Goal: Task Accomplishment & Management: Complete application form

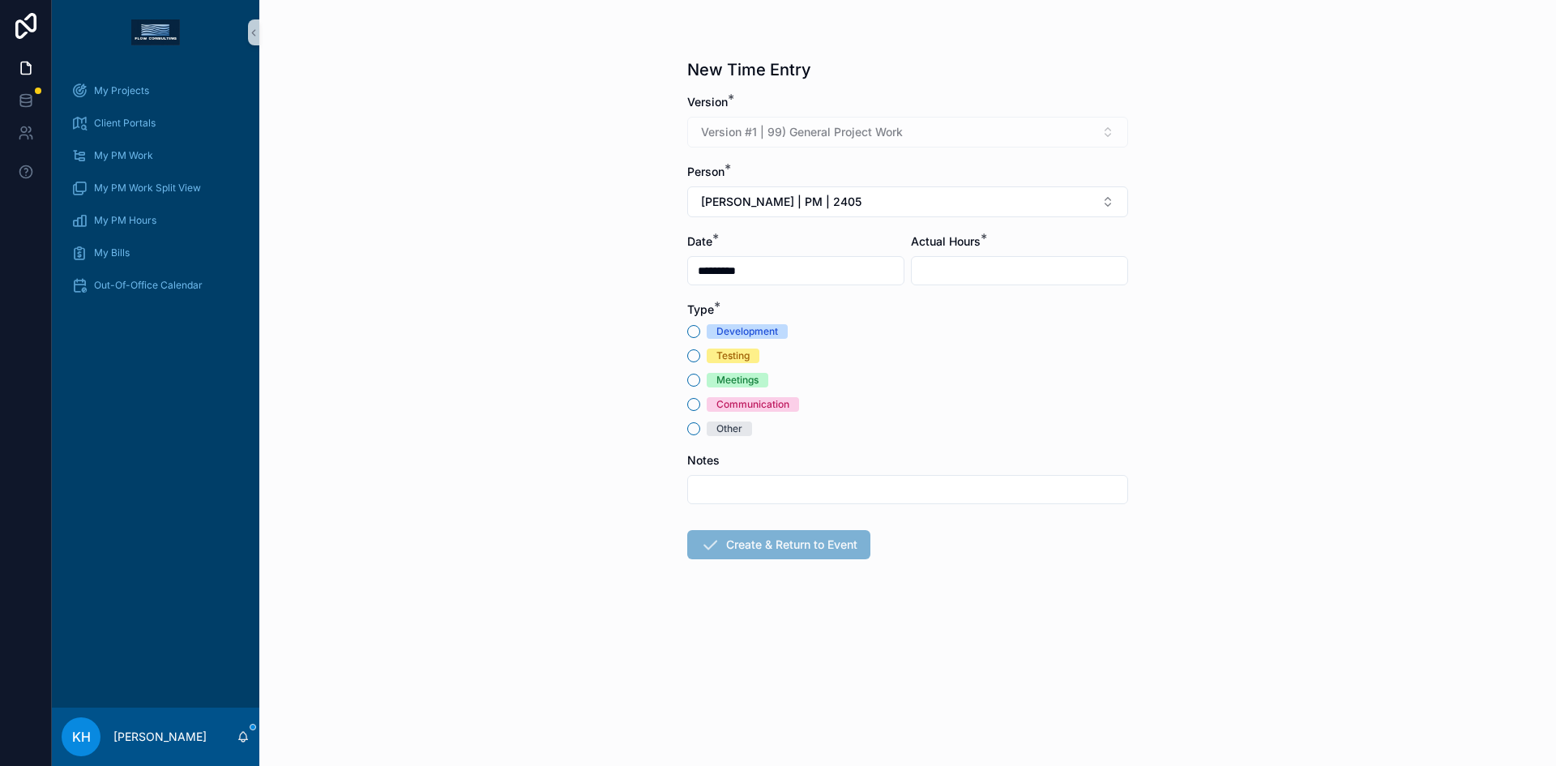
click at [954, 263] on input "scrollable content" at bounding box center [1020, 270] width 216 height 23
type input "****"
click at [695, 430] on button "Other" at bounding box center [693, 428] width 13 height 13
click at [734, 492] on input "scrollable content" at bounding box center [907, 489] width 439 height 23
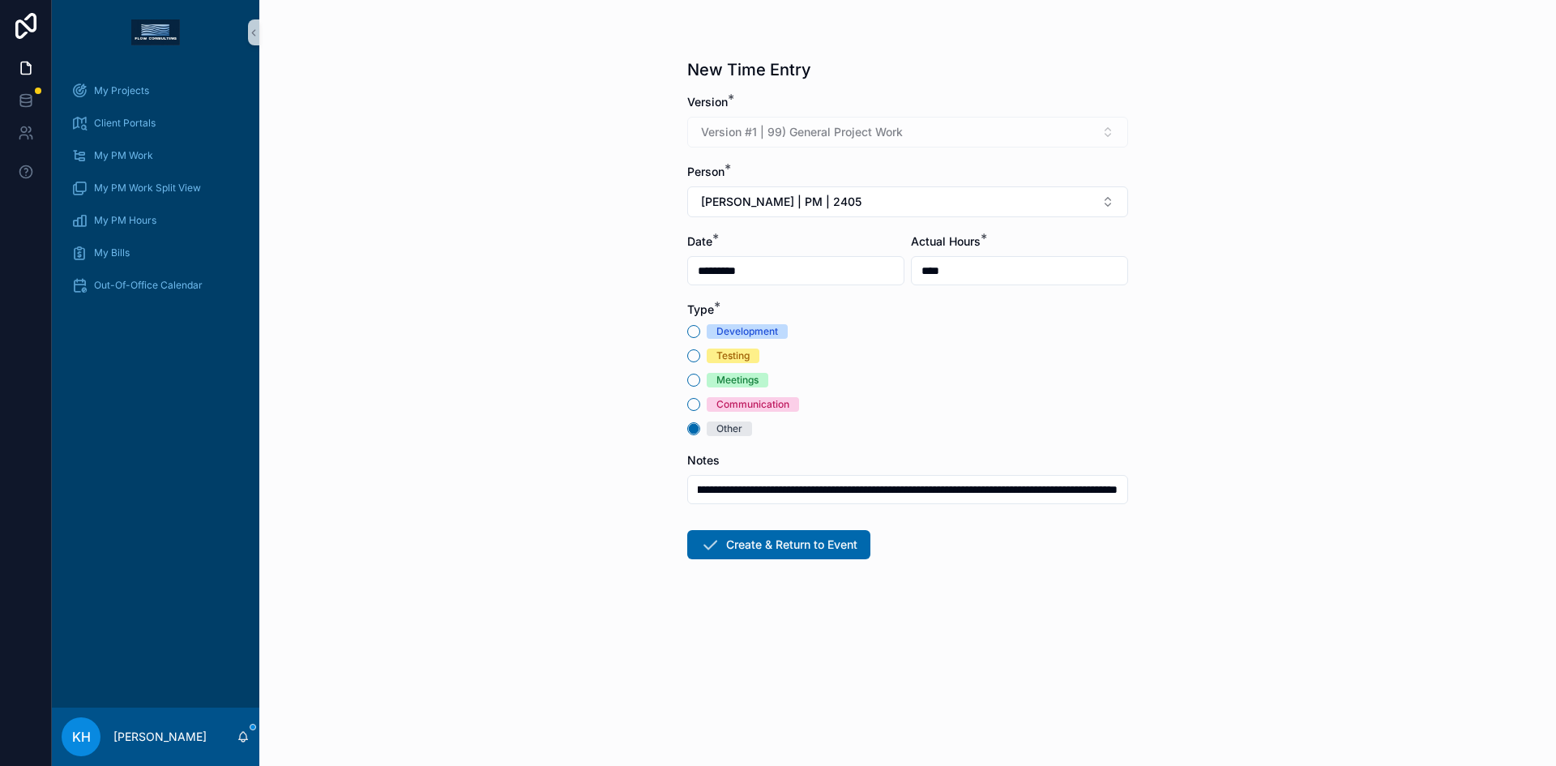
scroll to position [0, 288]
type input "**********"
click at [806, 546] on button "Create & Return to Event" at bounding box center [778, 544] width 183 height 29
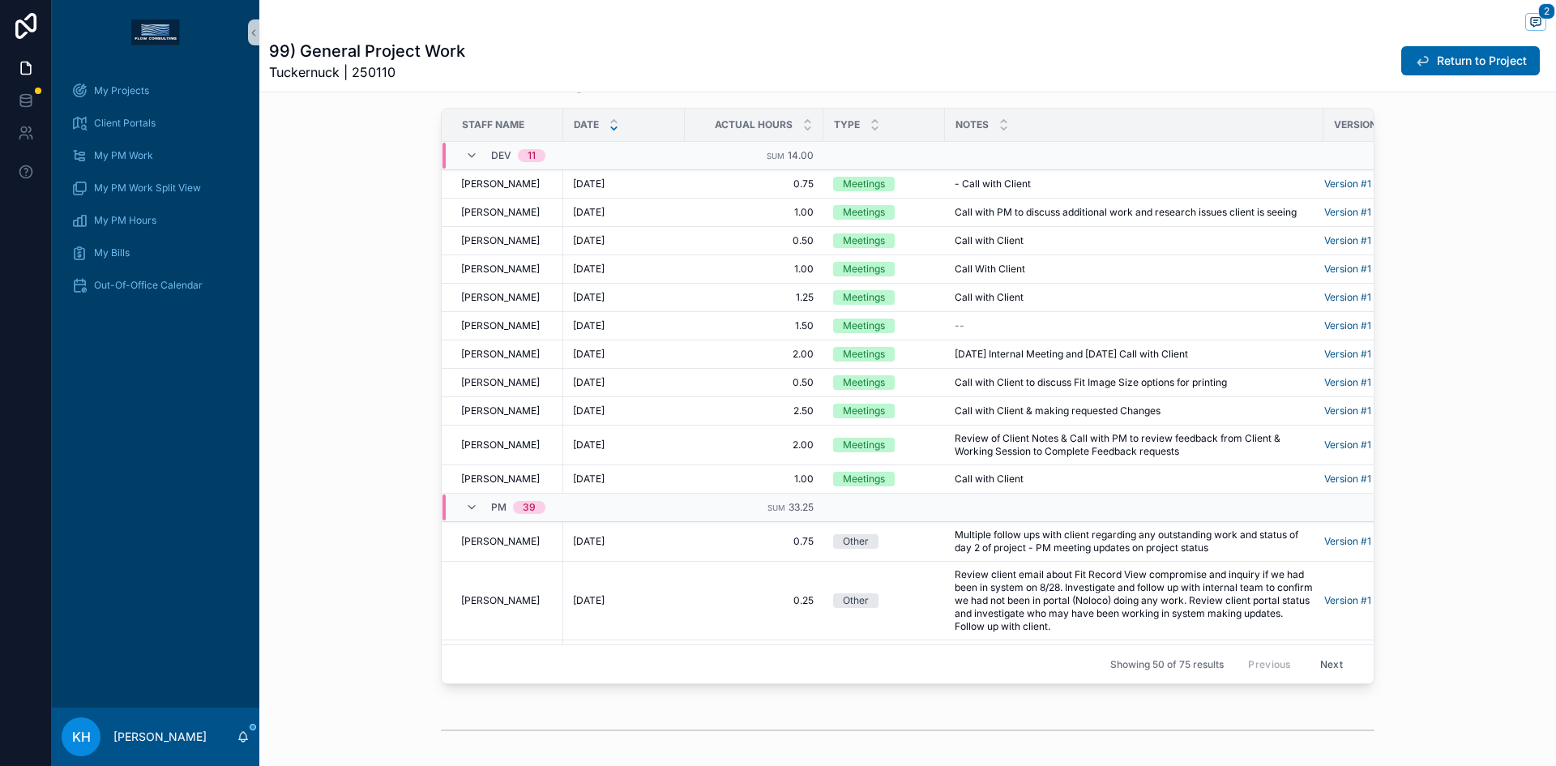
scroll to position [1518, 0]
click at [115, 250] on span "My Bills" at bounding box center [112, 252] width 36 height 13
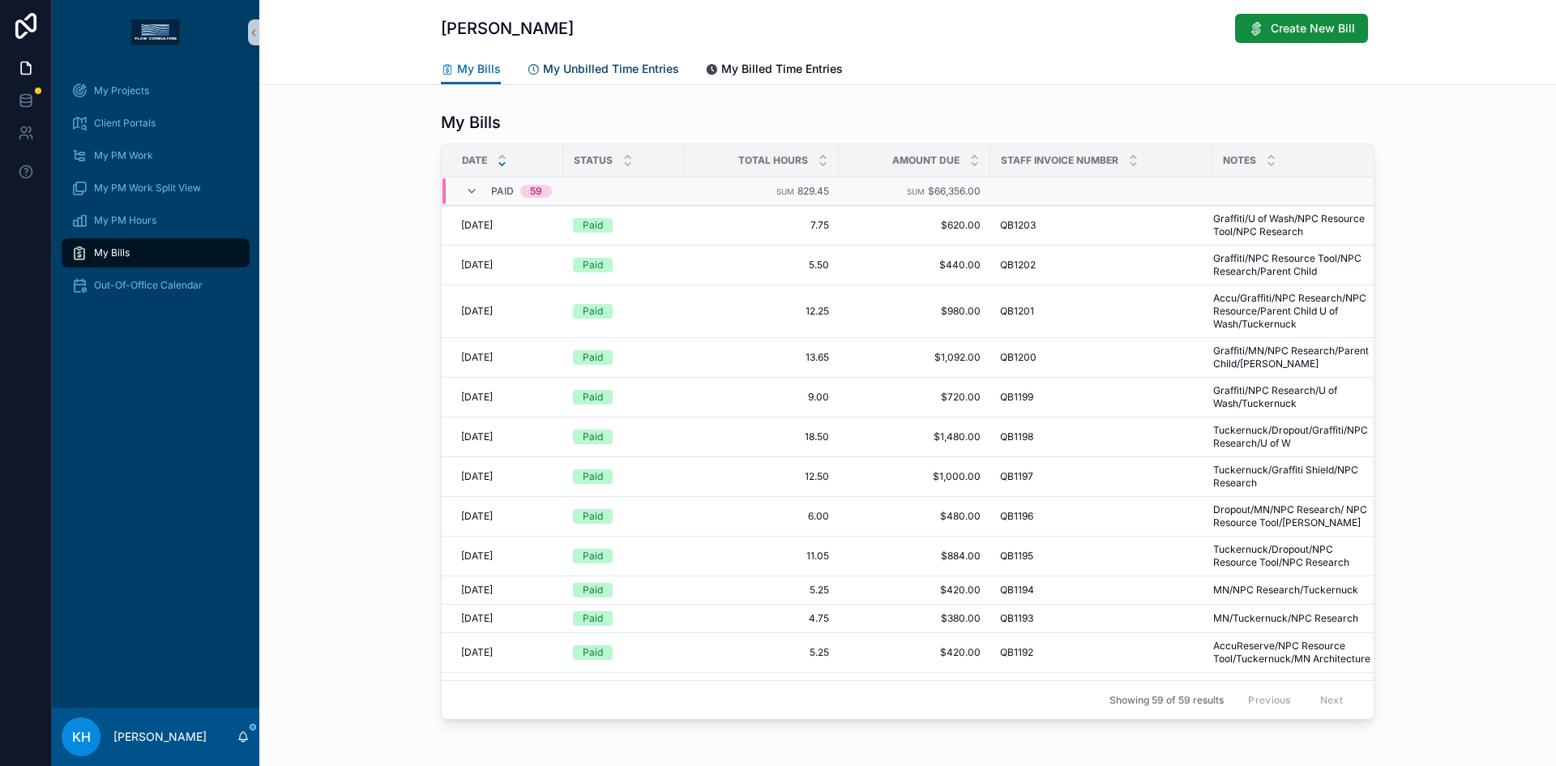
click at [613, 70] on span "My Unbilled Time Entries" at bounding box center [611, 69] width 136 height 16
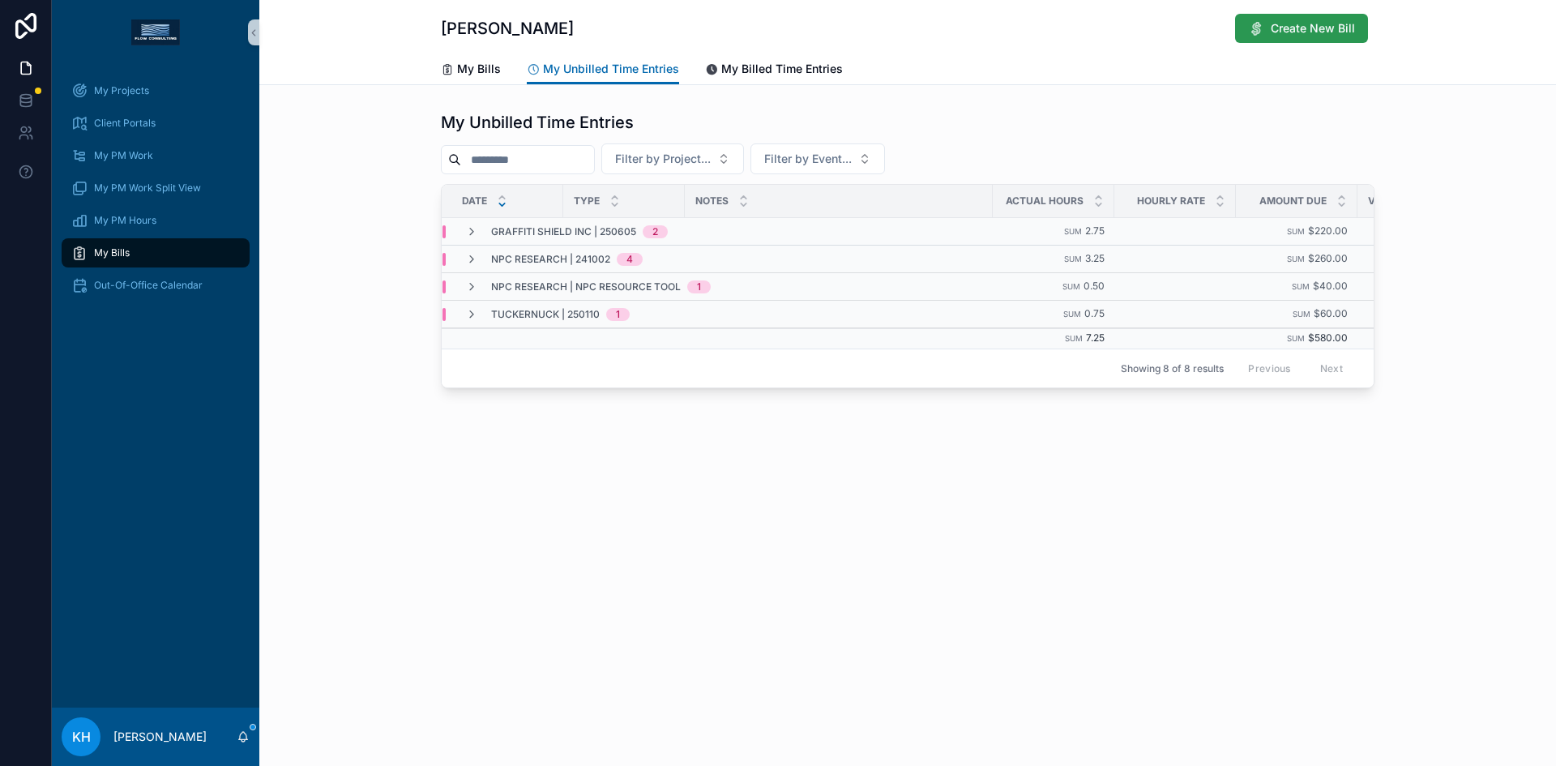
click at [1281, 36] on span "Create New Bill" at bounding box center [1313, 28] width 84 height 16
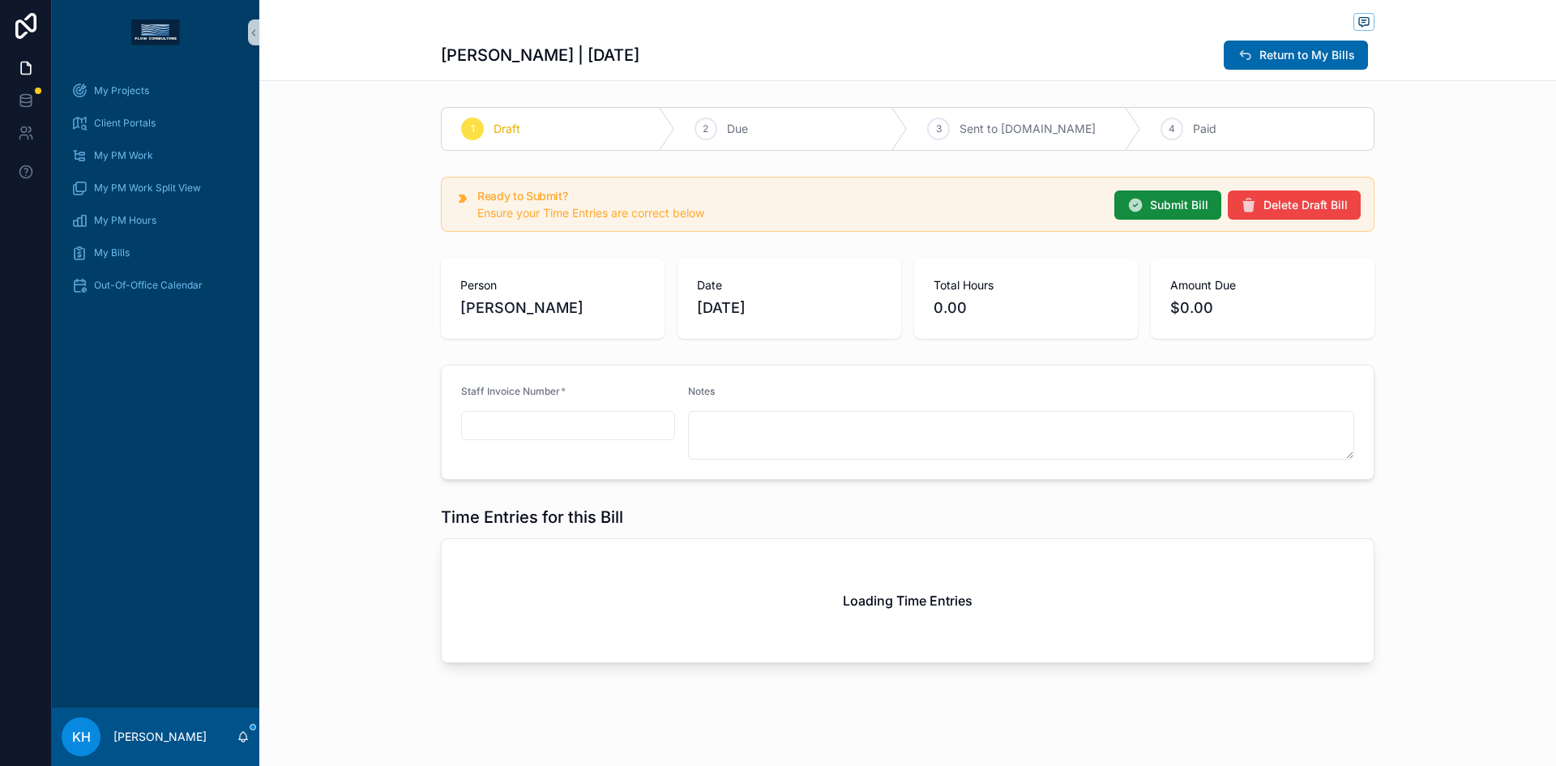
click at [506, 430] on input "scrollable content" at bounding box center [568, 425] width 212 height 23
type input "******"
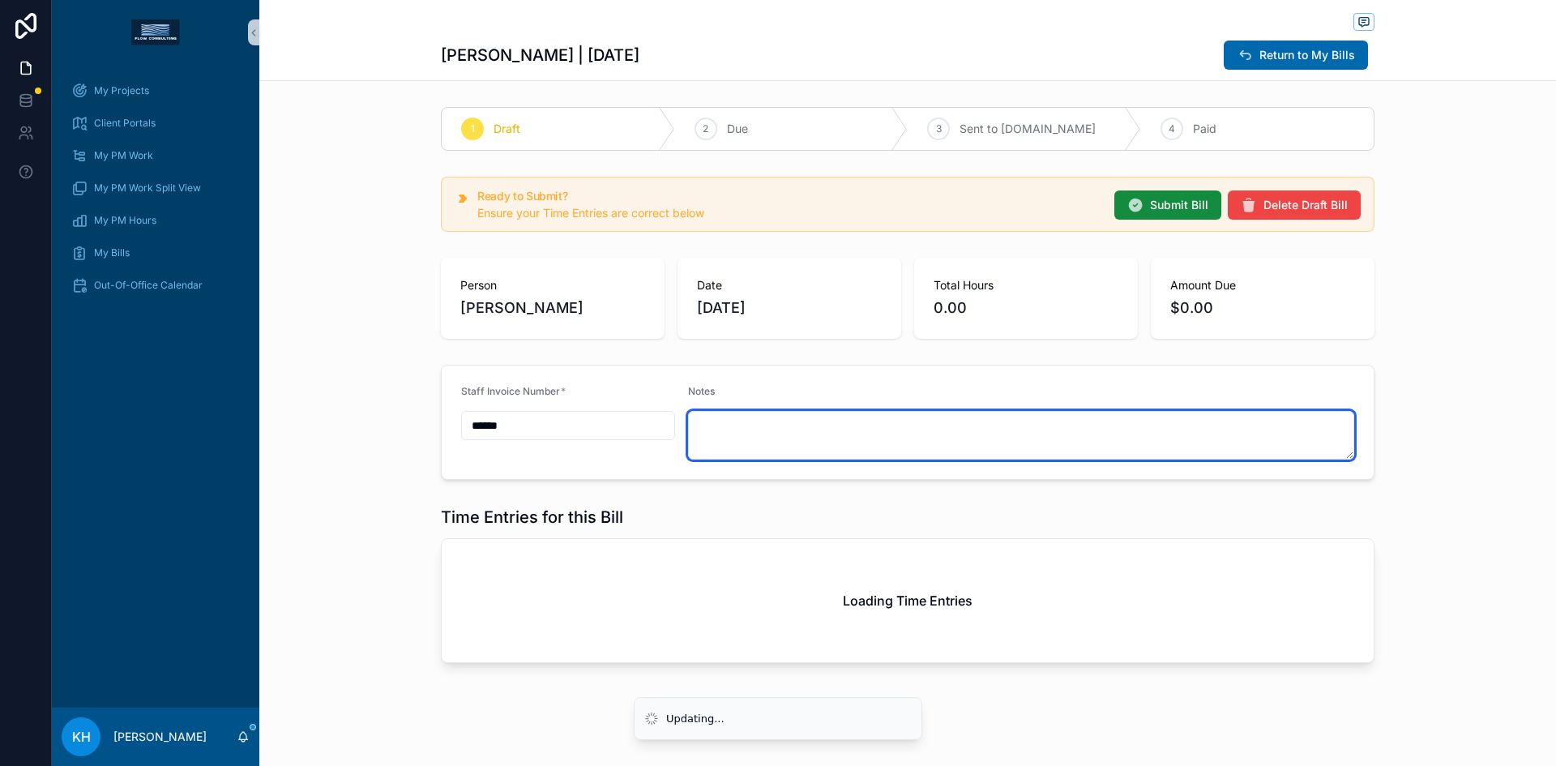
click at [702, 435] on textarea "scrollable content" at bounding box center [1021, 435] width 667 height 49
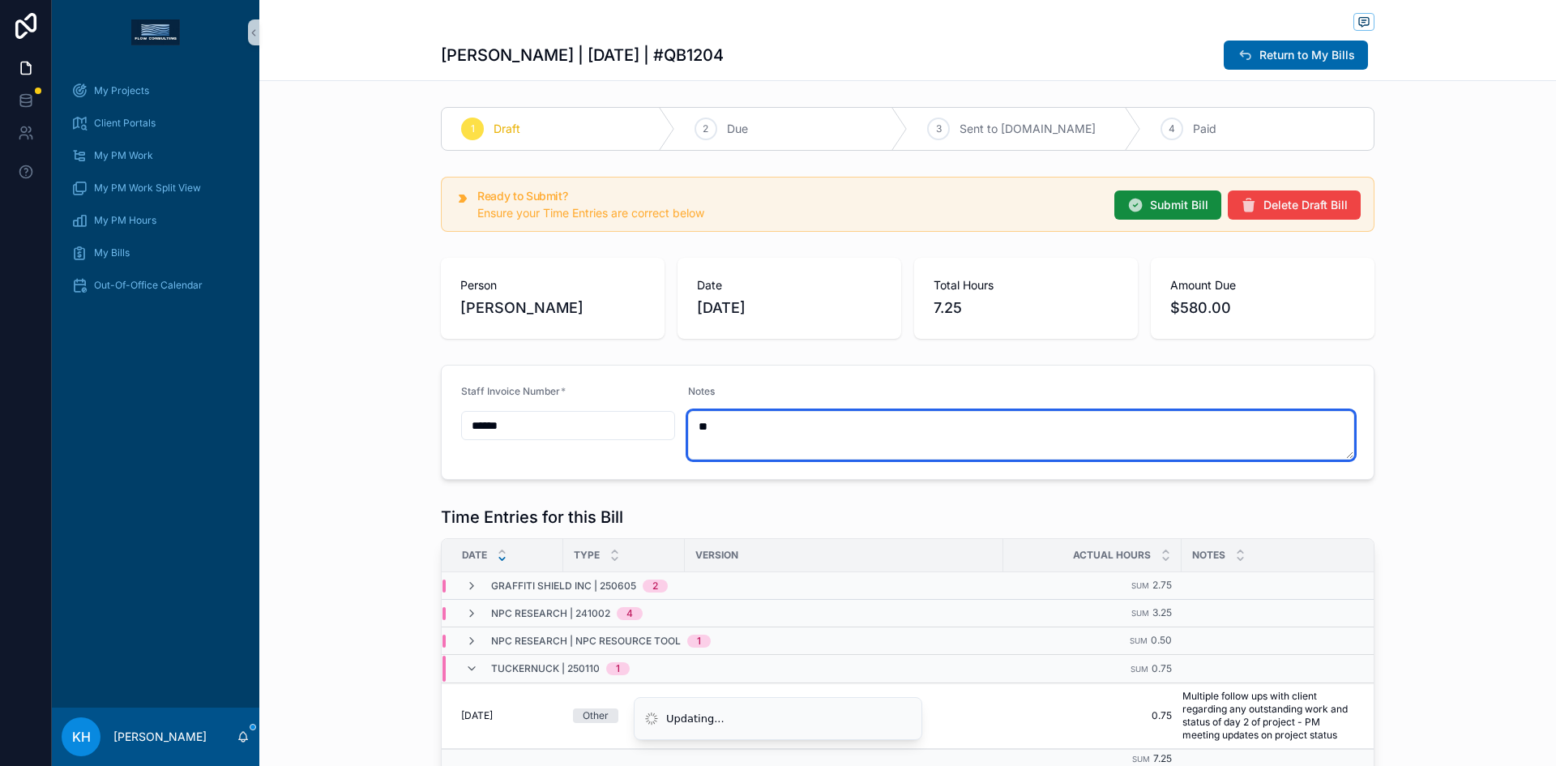
type textarea "*"
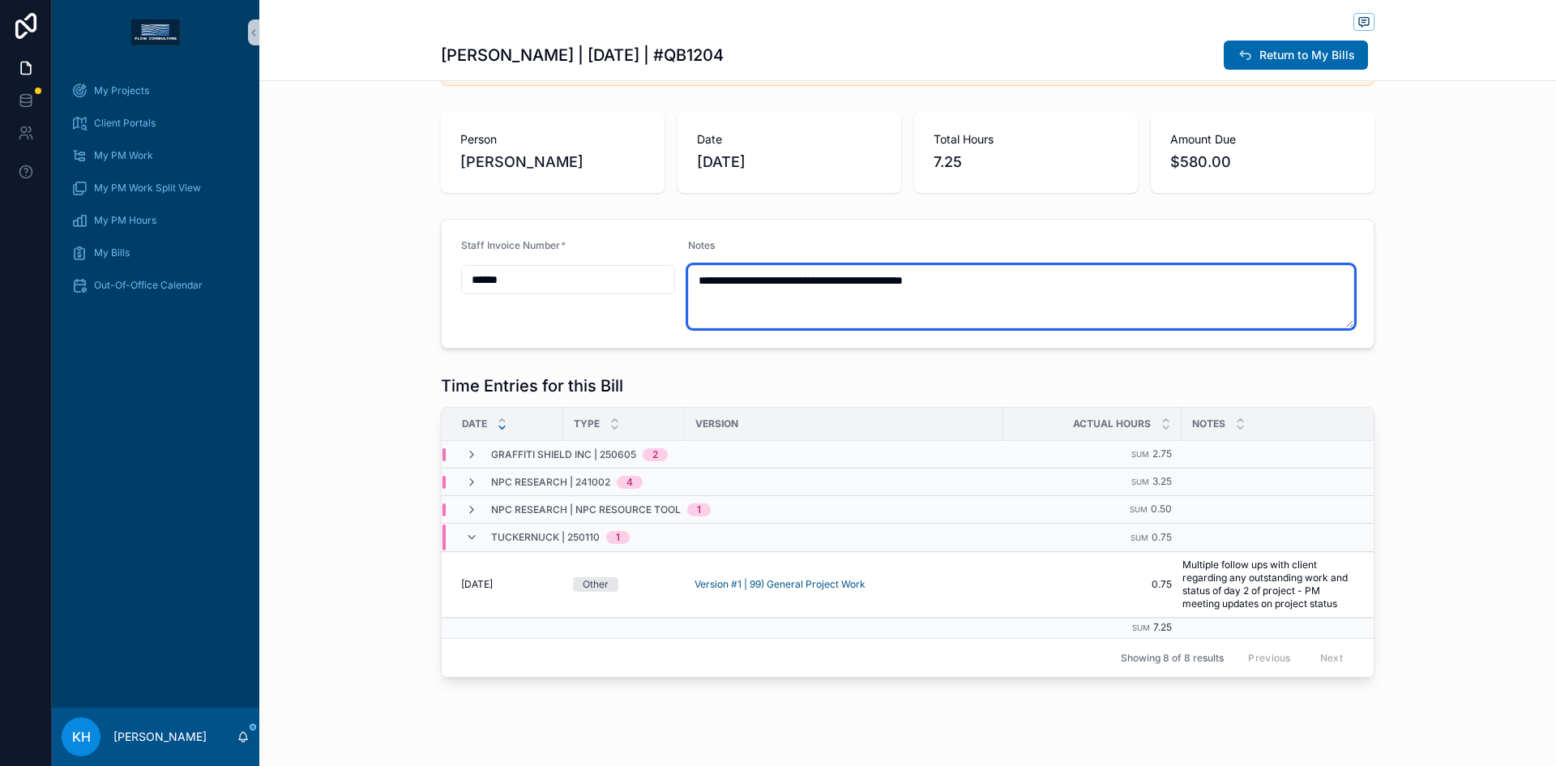
scroll to position [180, 0]
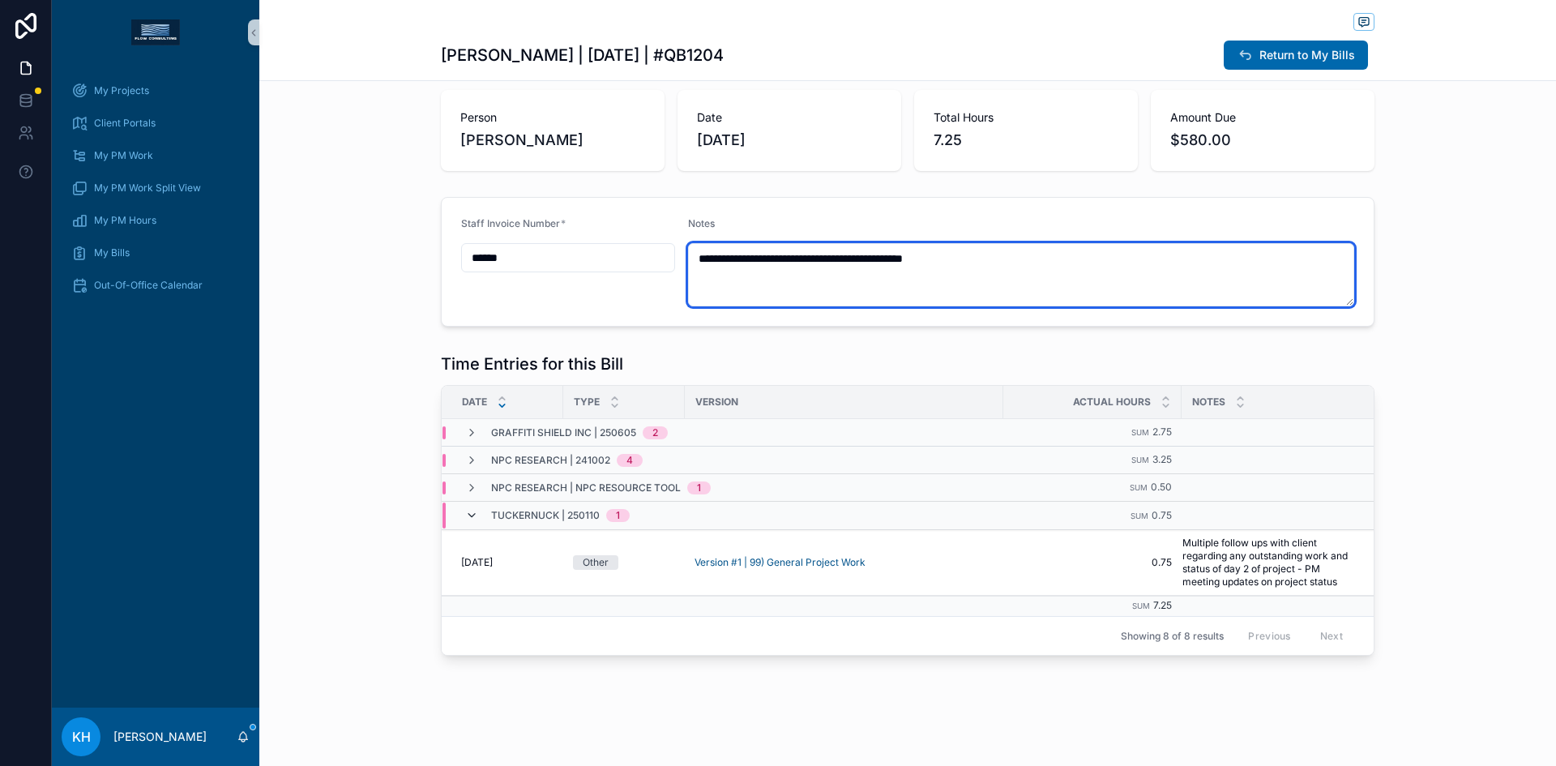
type textarea "**********"
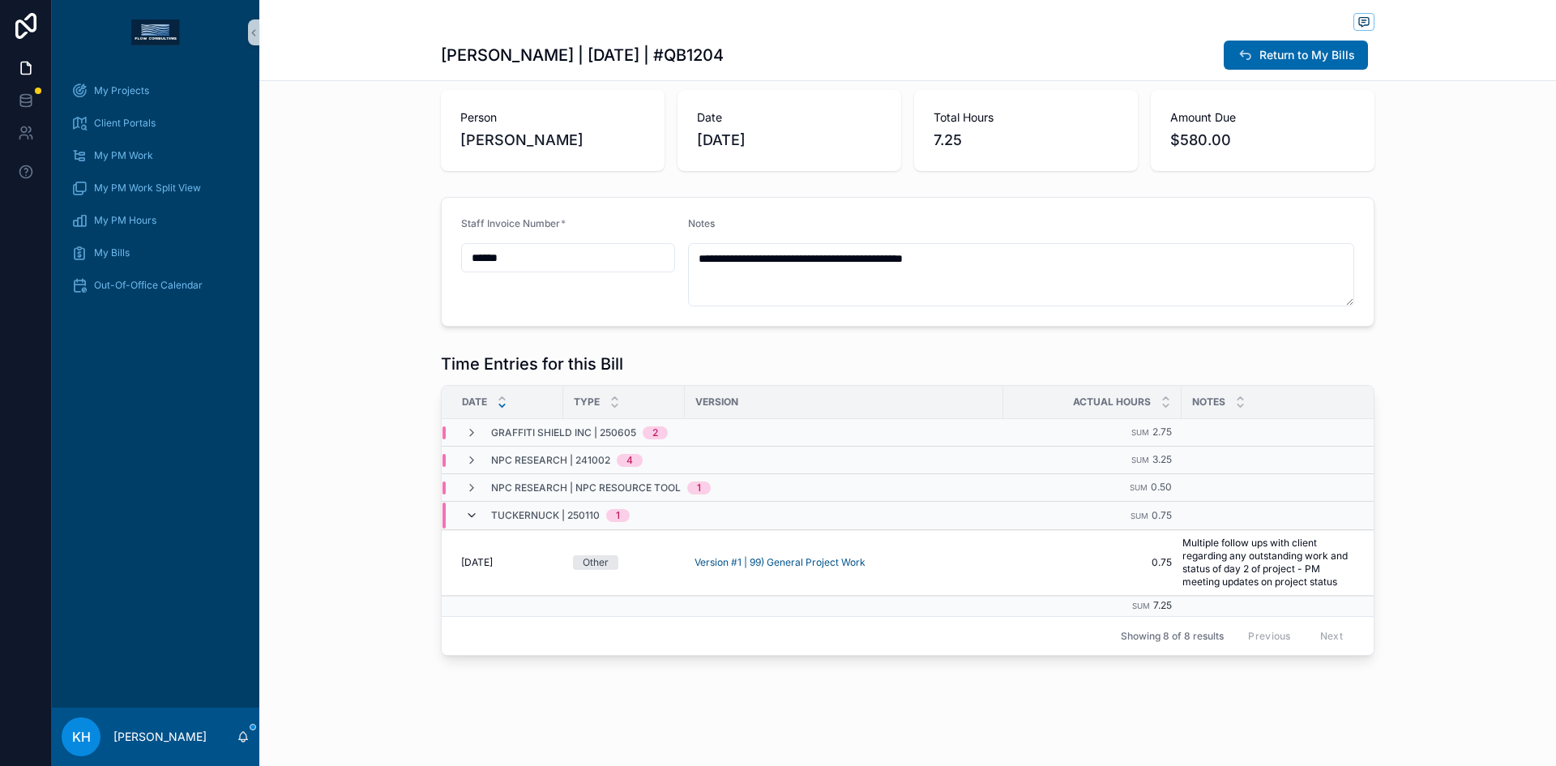
click at [465, 509] on icon "scrollable content" at bounding box center [471, 515] width 13 height 13
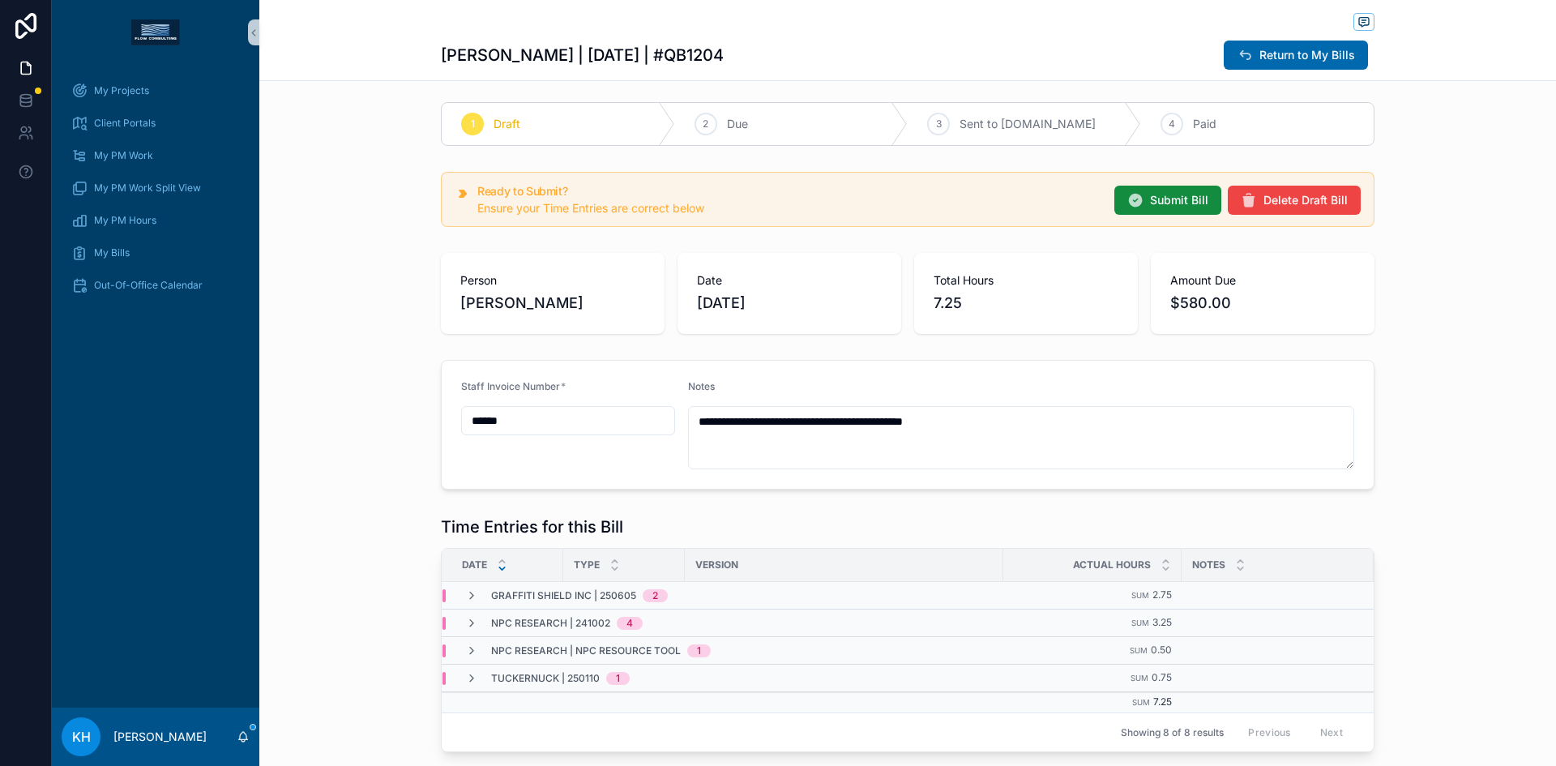
scroll to position [0, 0]
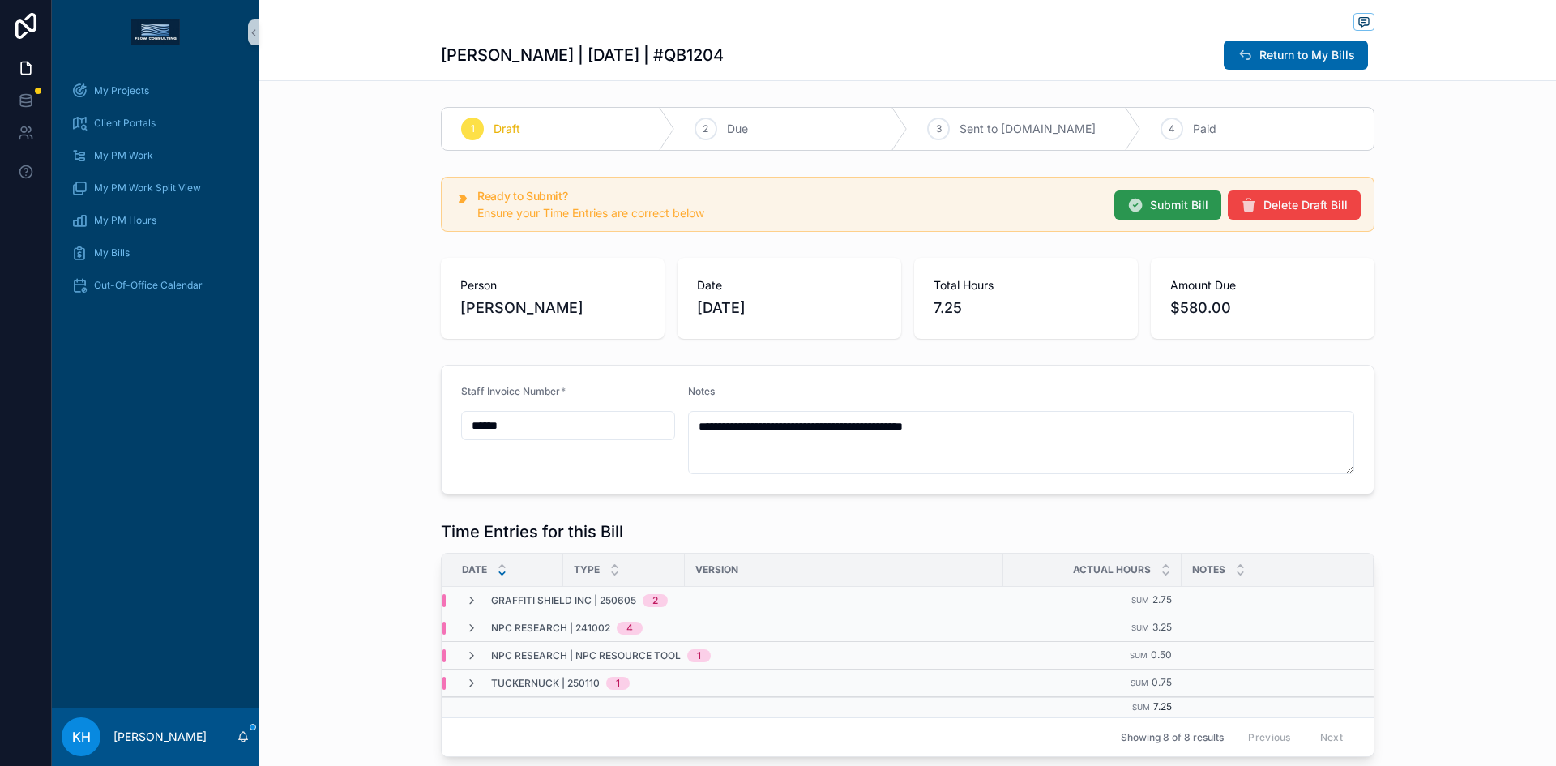
click at [1154, 207] on span "Submit Bill" at bounding box center [1179, 205] width 58 height 16
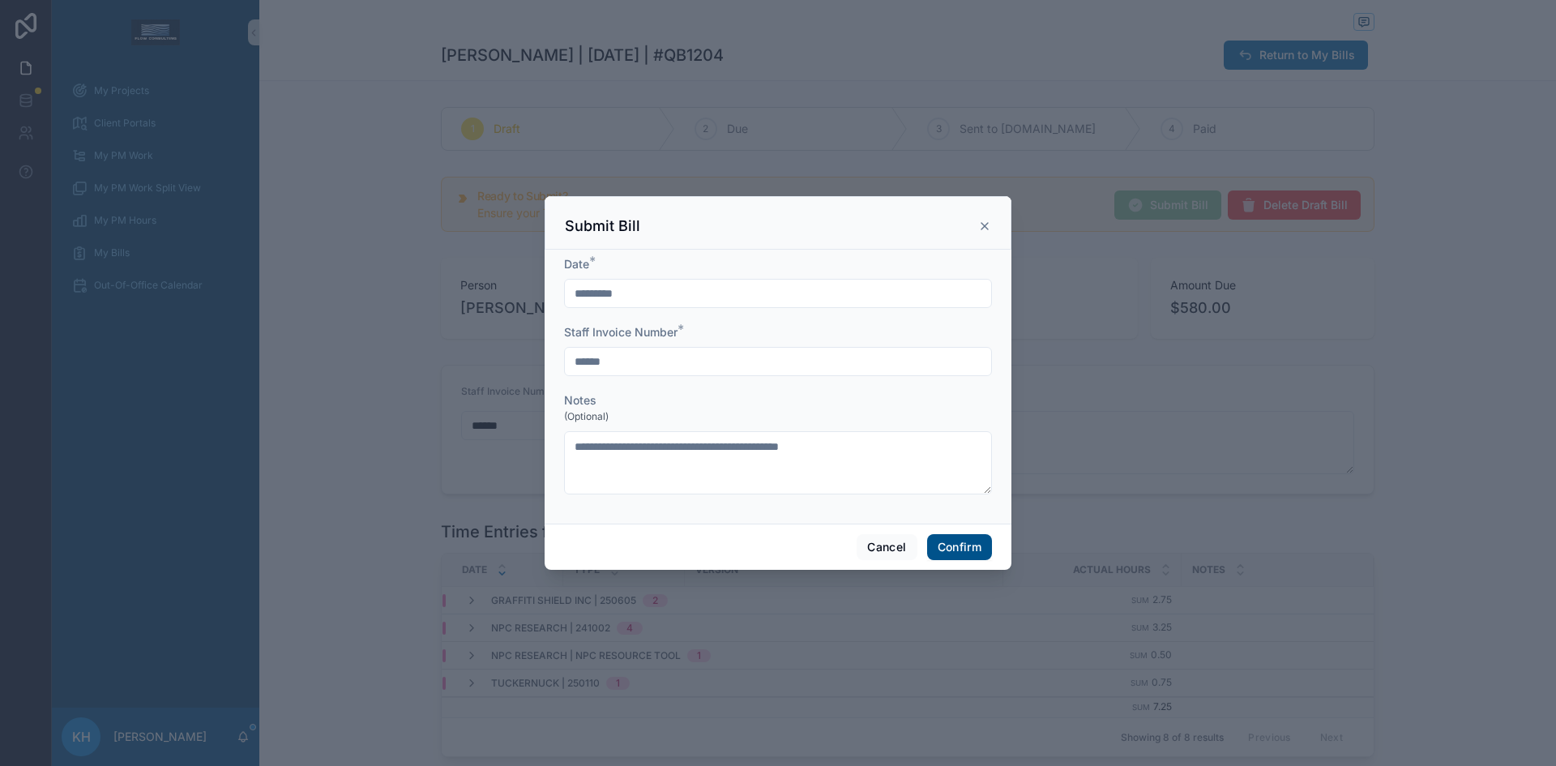
click at [954, 543] on button "Confirm" at bounding box center [959, 547] width 65 height 26
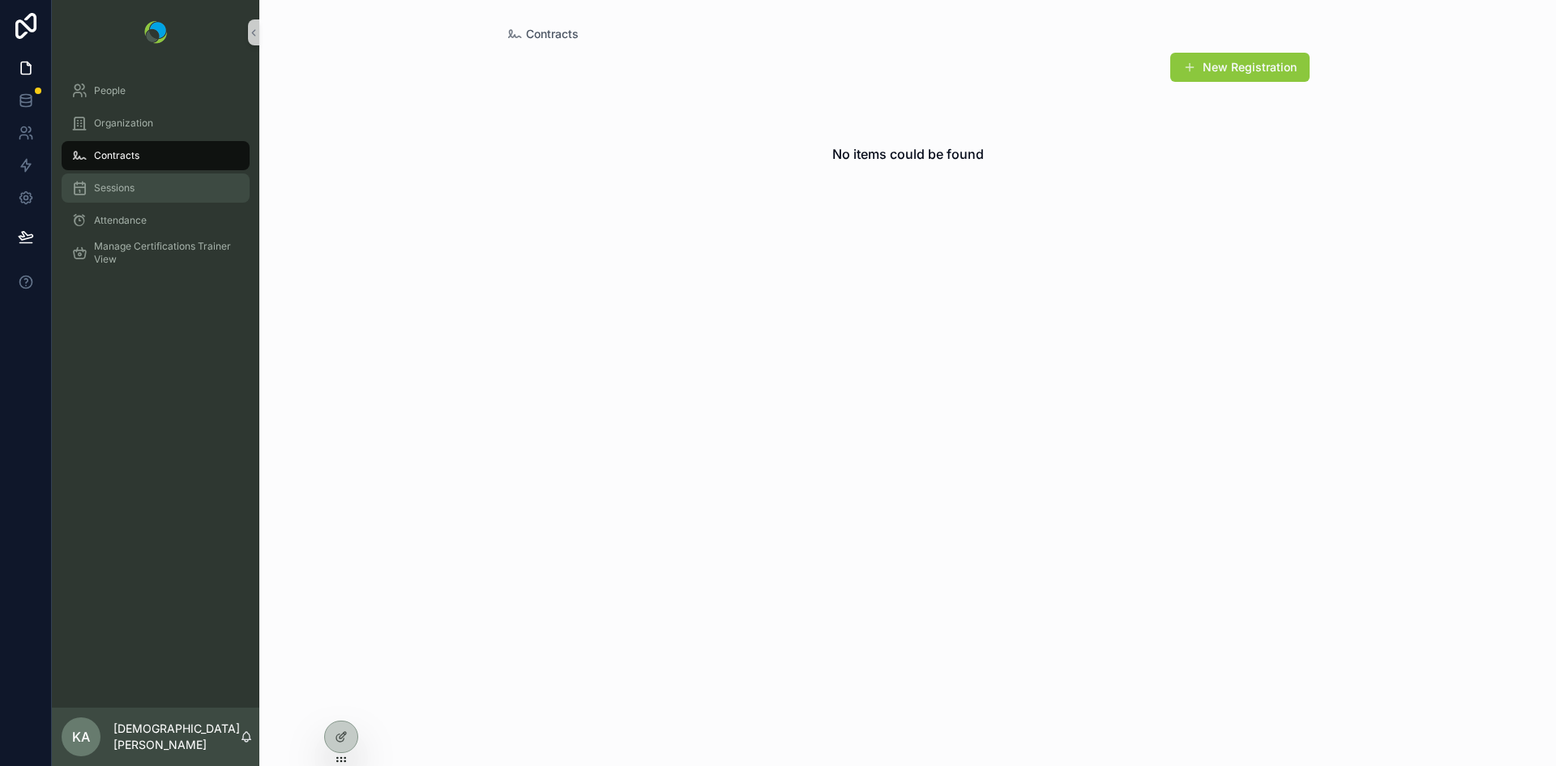
click at [125, 186] on span "Sessions" at bounding box center [114, 188] width 41 height 13
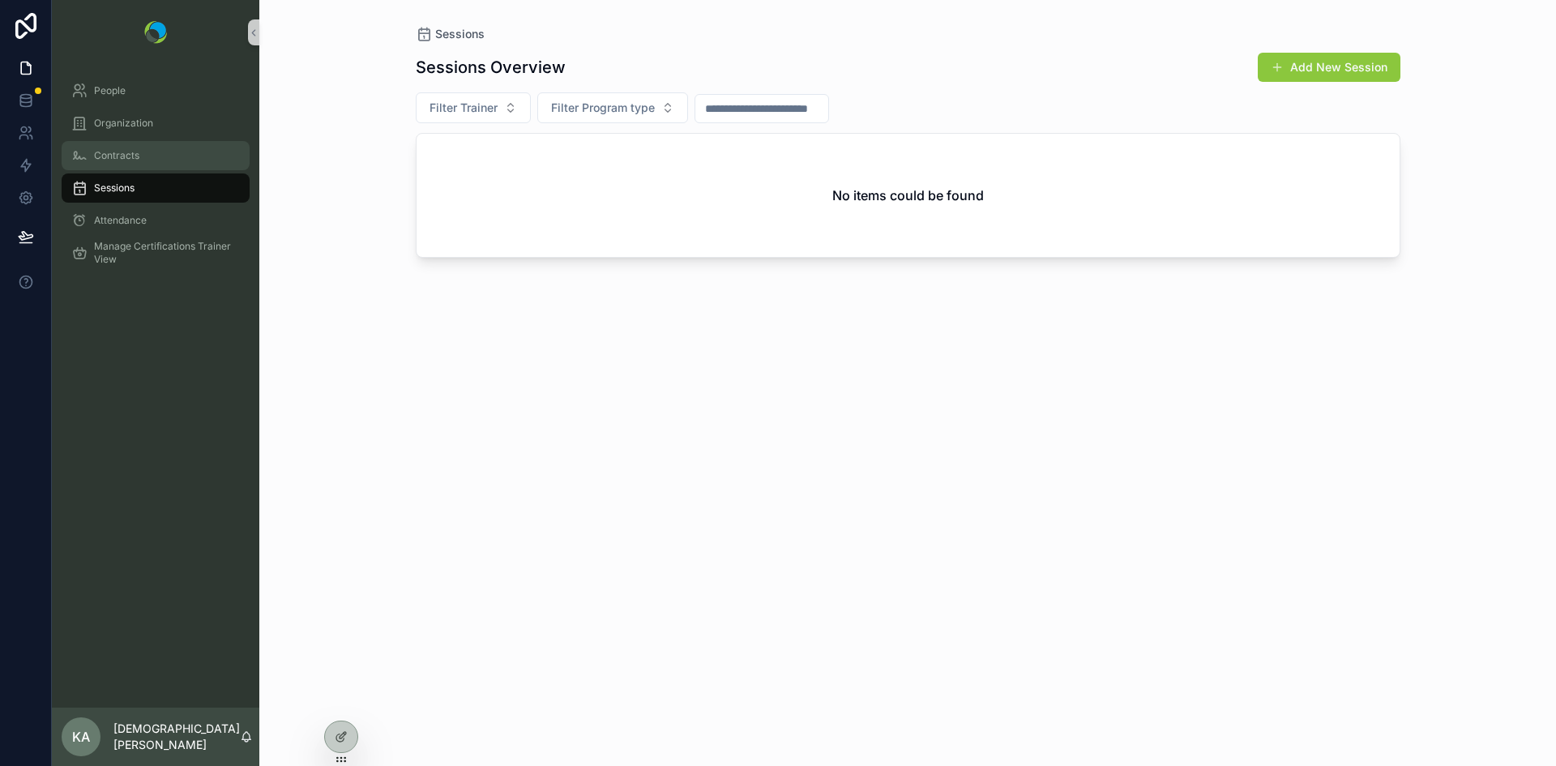
click at [121, 159] on span "Contracts" at bounding box center [116, 155] width 45 height 13
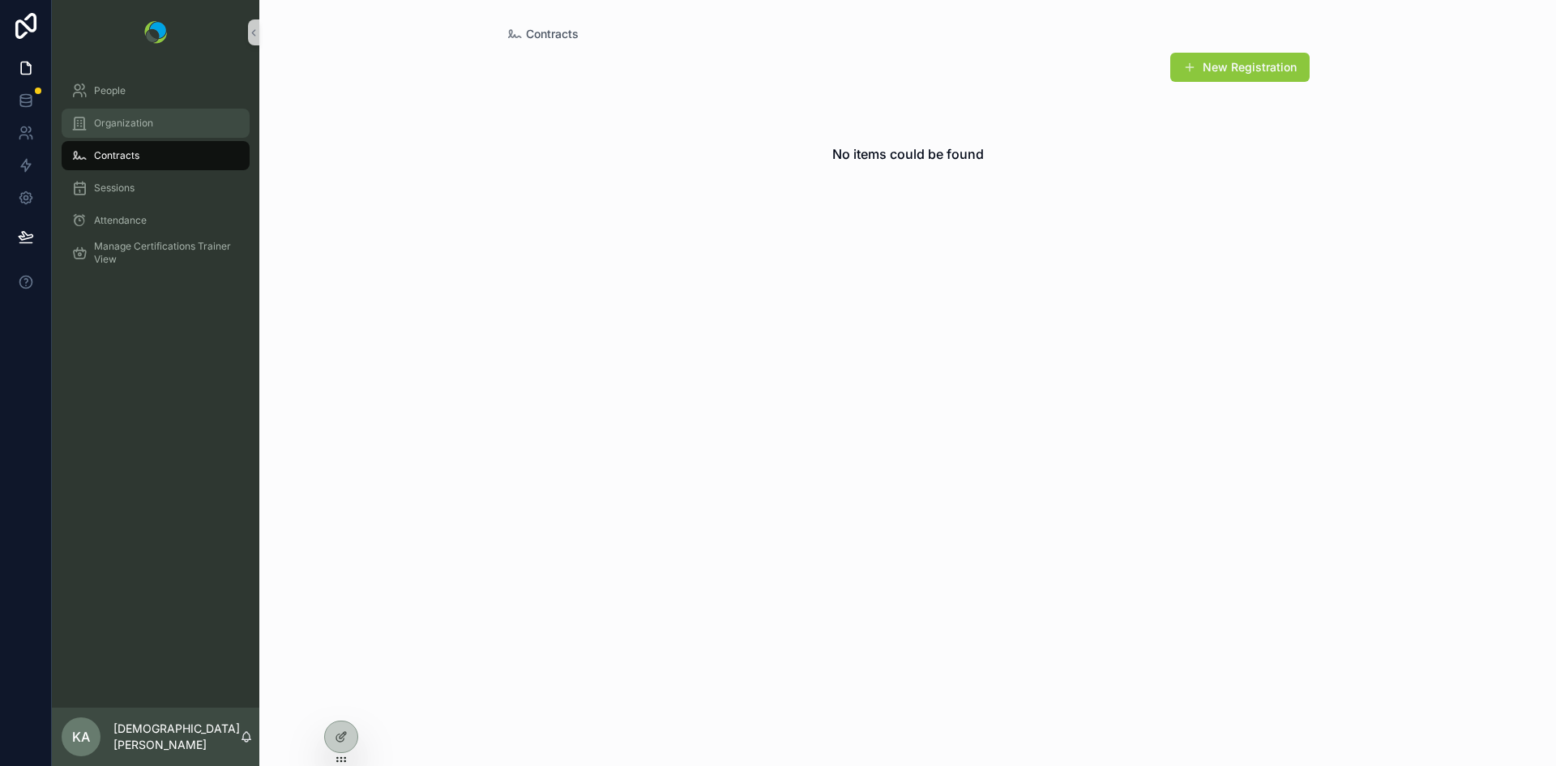
click at [114, 125] on span "Organization" at bounding box center [123, 123] width 59 height 13
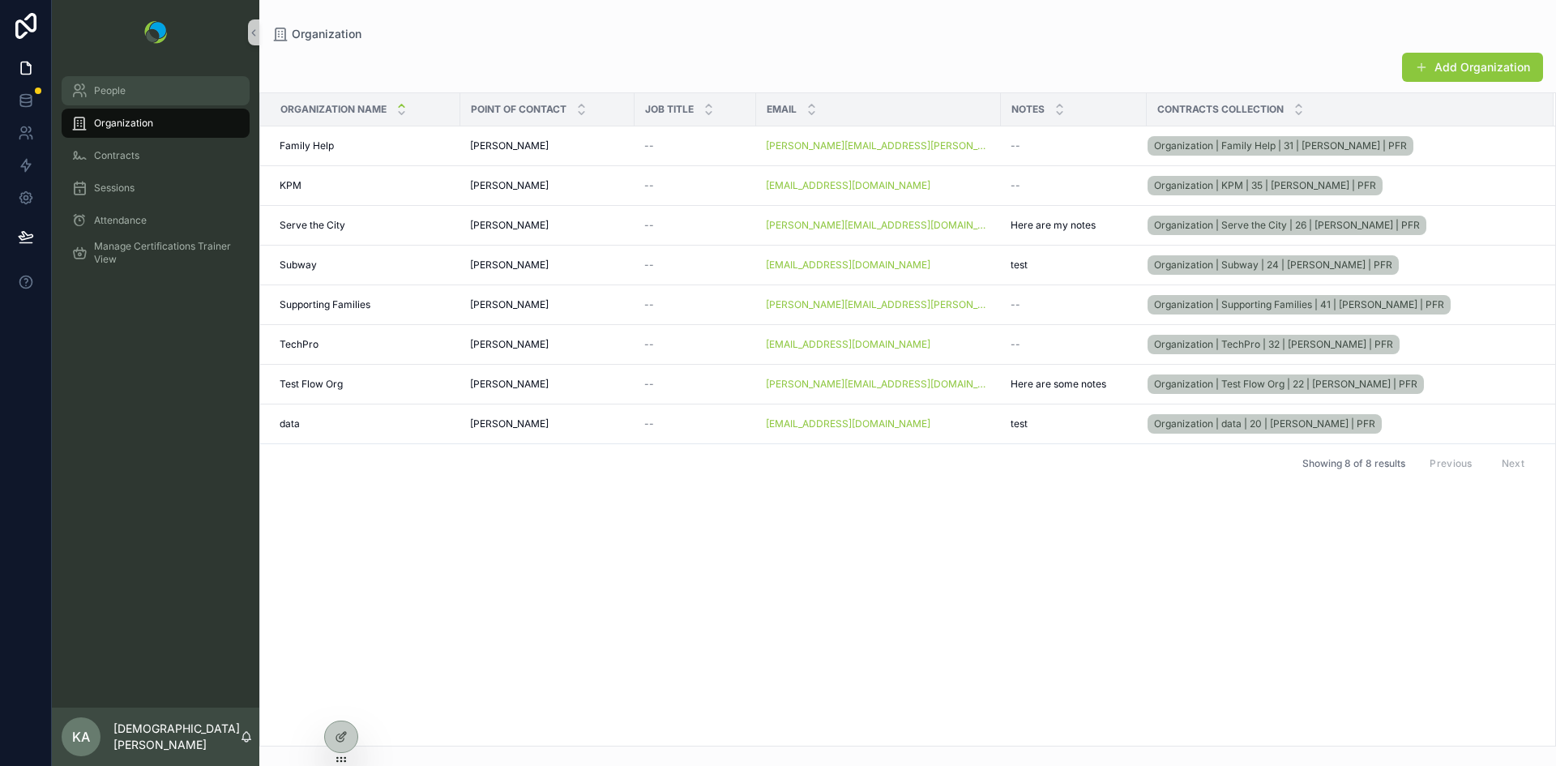
click at [113, 93] on span "People" at bounding box center [110, 90] width 32 height 13
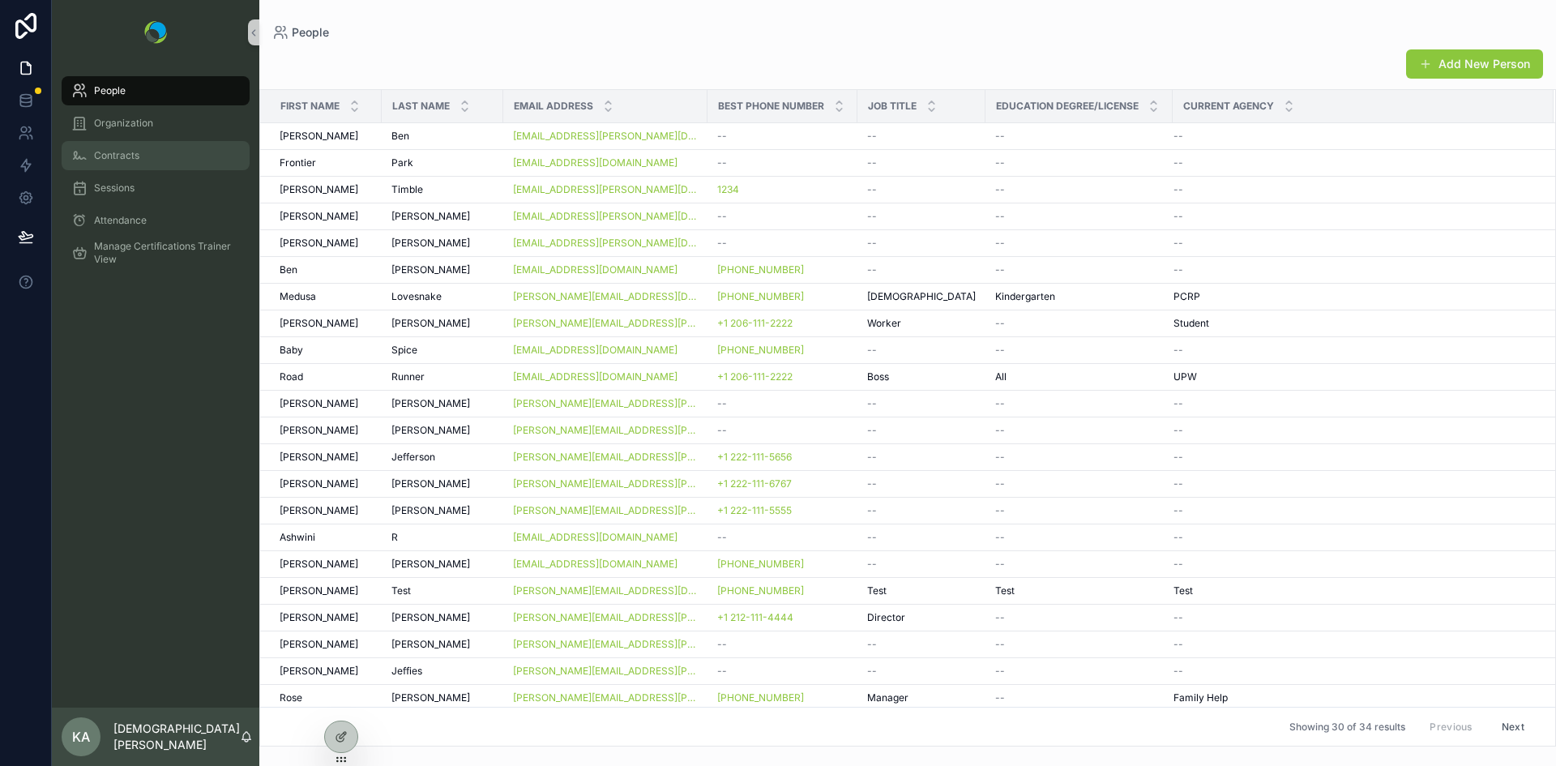
click at [113, 167] on div "Contracts" at bounding box center [155, 156] width 169 height 26
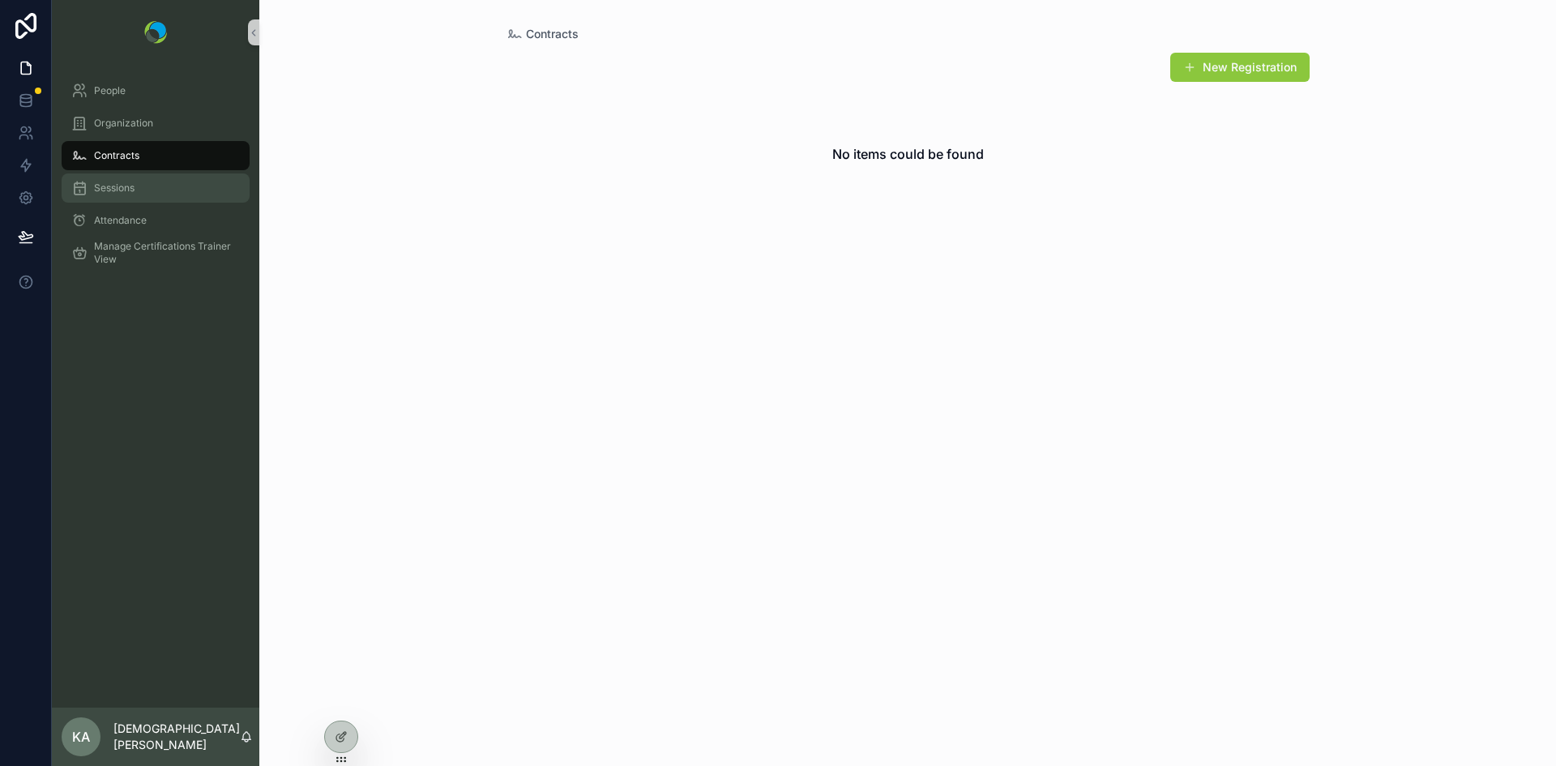
click at [115, 188] on span "Sessions" at bounding box center [114, 188] width 41 height 13
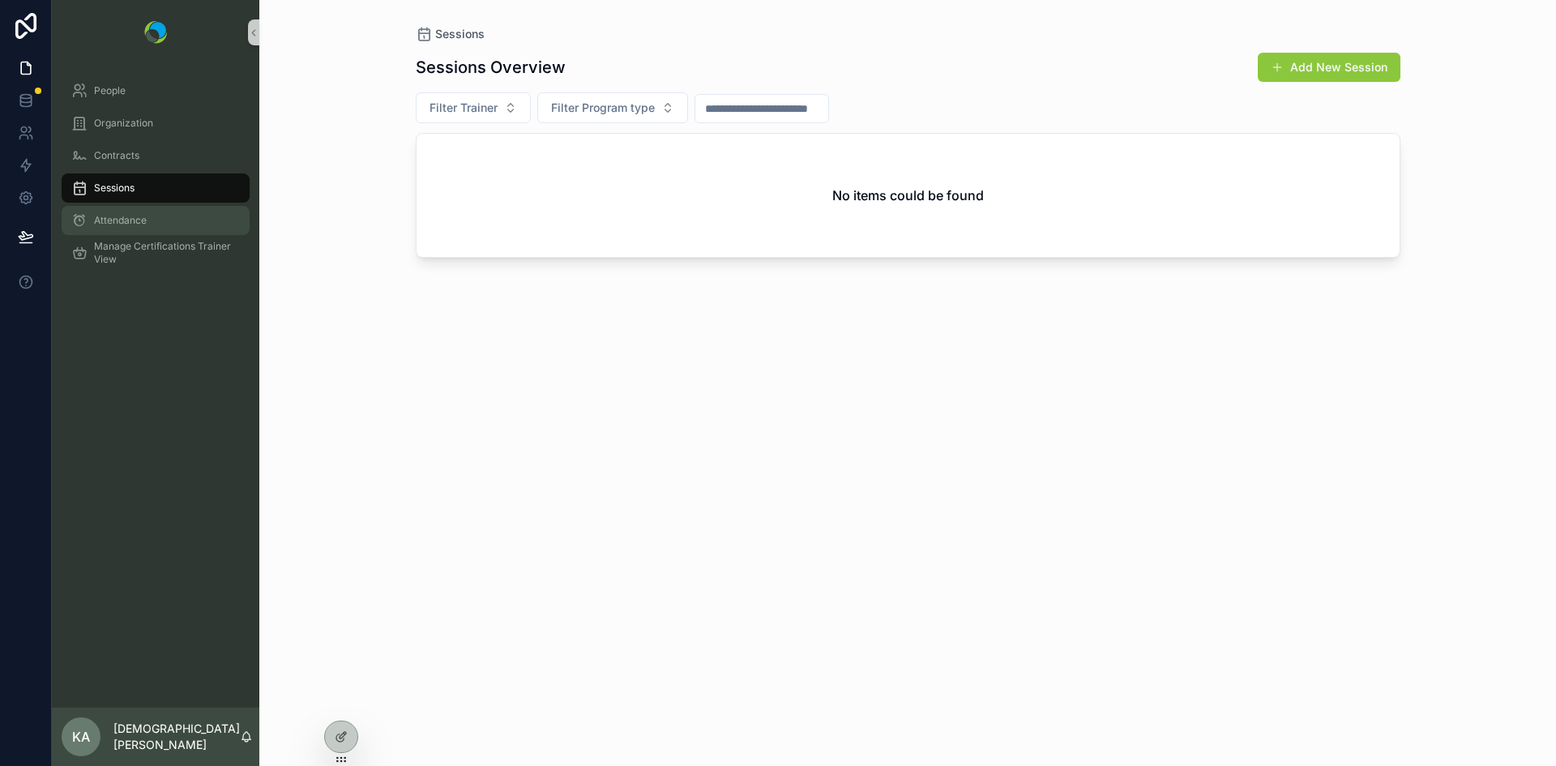
click at [116, 215] on span "Attendance" at bounding box center [120, 220] width 53 height 13
